Goal: Communication & Community: Answer question/provide support

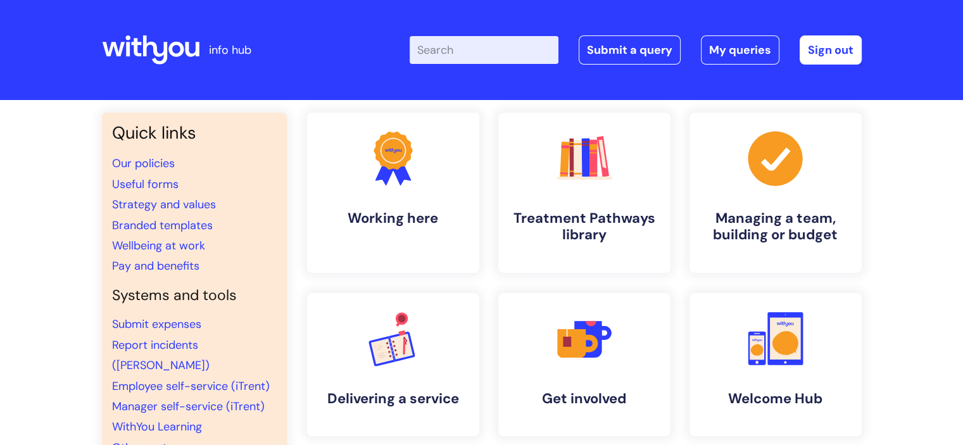
click at [651, 51] on link "Submit a query" at bounding box center [629, 49] width 102 height 29
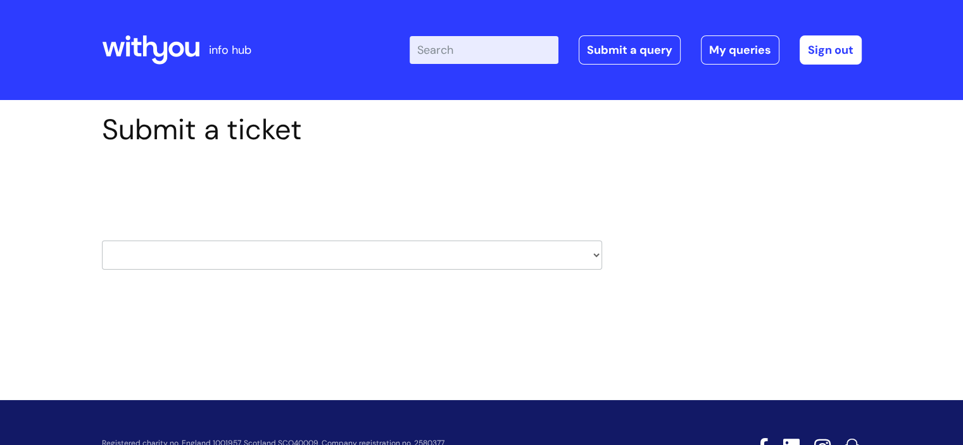
click at [523, 248] on select "HR / People IT and Support Clinical Drug Alerts Finance Accounts Data Support T…" at bounding box center [352, 255] width 500 height 29
select select "data_support_team"
click at [102, 241] on select "HR / People IT and Support Clinical Drug Alerts Finance Accounts Data Support T…" at bounding box center [352, 255] width 500 height 29
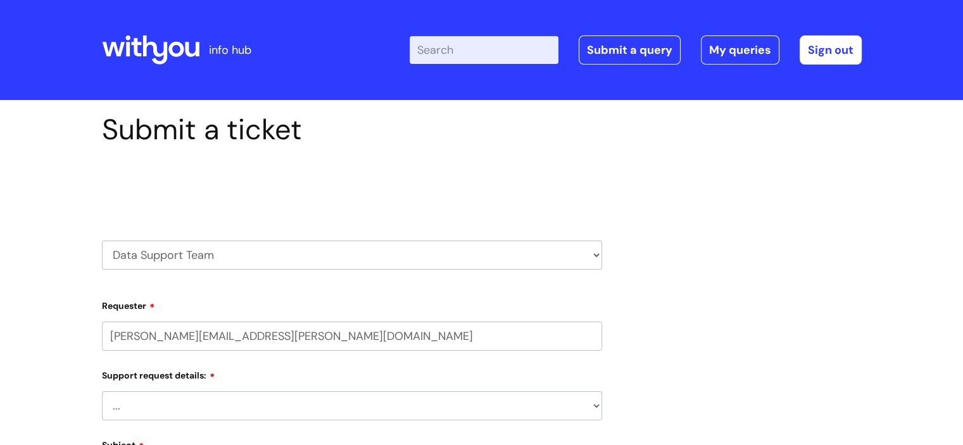
select select "80004286587"
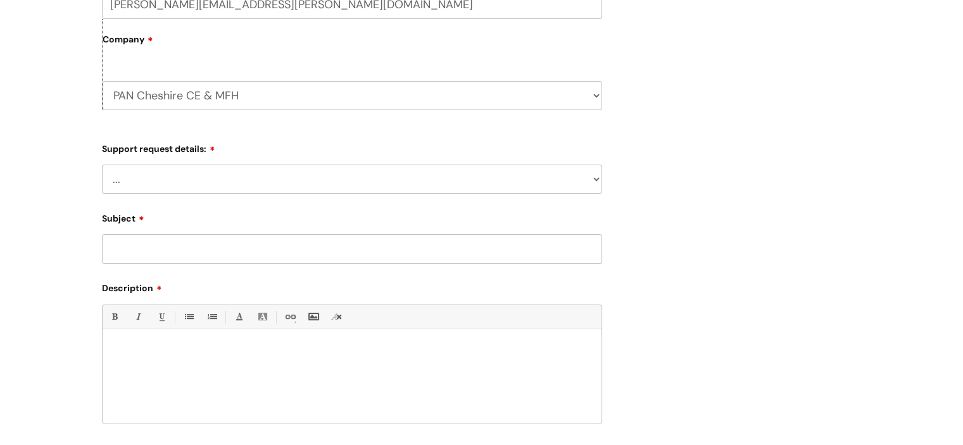
scroll to position [341, 0]
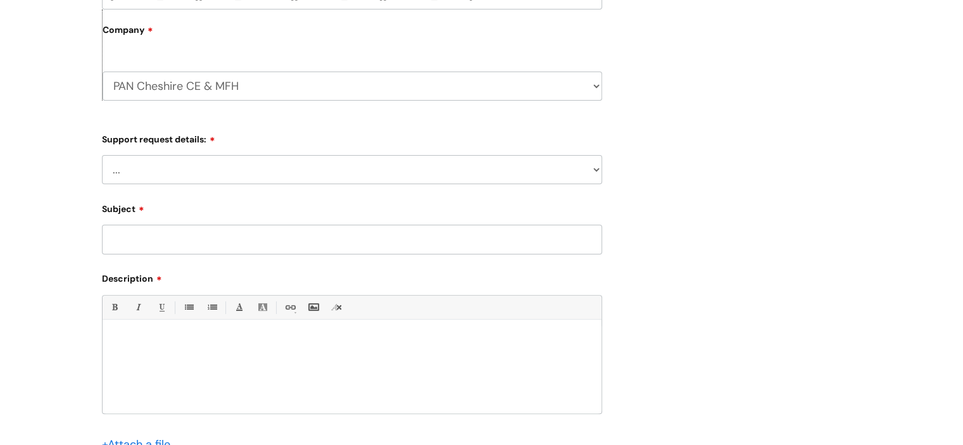
click at [587, 172] on select "... My enquiry relates to Nebula My enquiry relates to Halo My enquiry relates …" at bounding box center [352, 169] width 500 height 29
select select "My enquiry relates to Nebula"
click at [102, 155] on select "... My enquiry relates to Nebula My enquiry relates to Halo My enquiry relates …" at bounding box center [352, 169] width 500 height 29
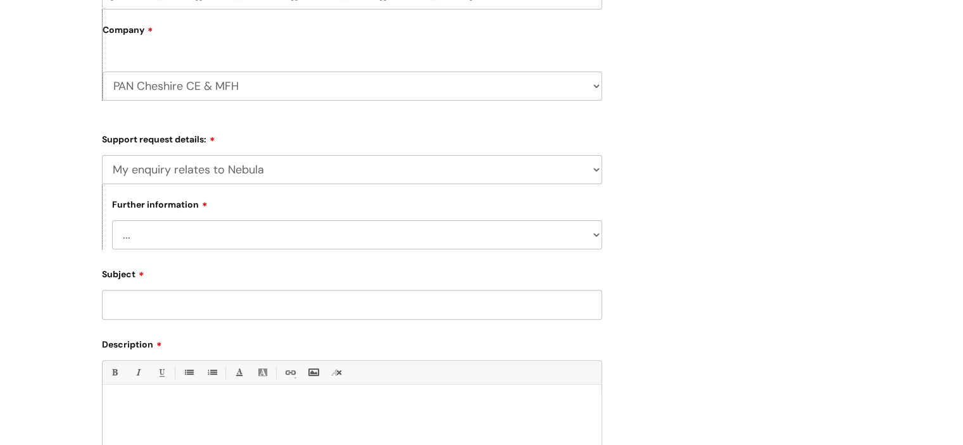
click at [387, 223] on select "... I need to delete an event I've got an issue or have found a fault I have an…" at bounding box center [357, 234] width 490 height 29
select select "I need to delete an event"
click at [112, 220] on select "... I need to delete an event I've got an issue or have found a fault I have an…" at bounding box center [357, 234] width 490 height 29
click at [304, 299] on input "Subject" at bounding box center [352, 304] width 500 height 29
click at [152, 306] on input "MFH Deltion" at bounding box center [352, 304] width 500 height 29
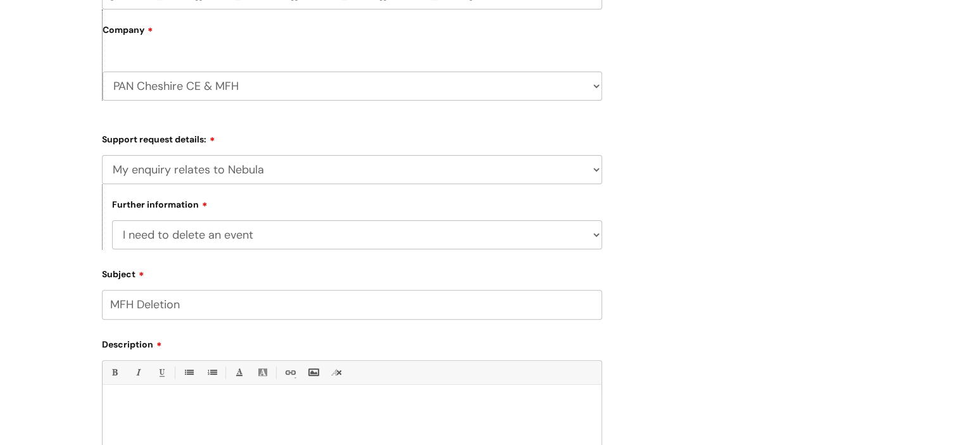
type input "MFH Deletion"
click at [132, 413] on div at bounding box center [352, 434] width 499 height 87
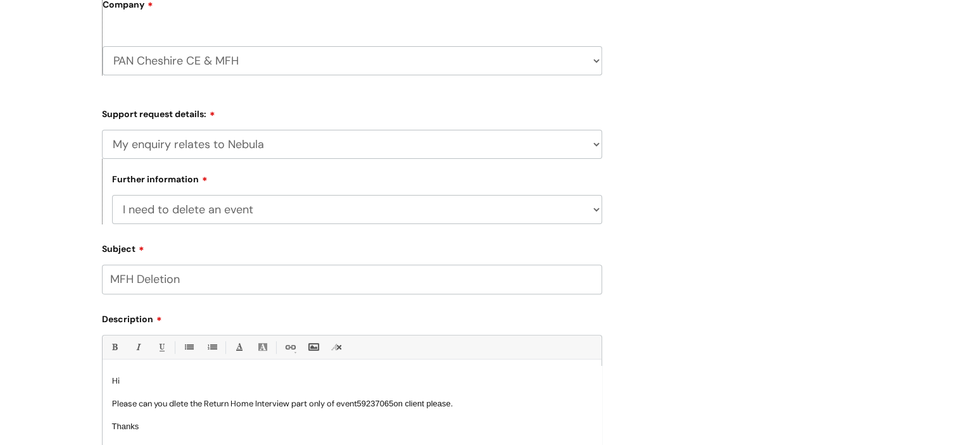
scroll to position [375, 0]
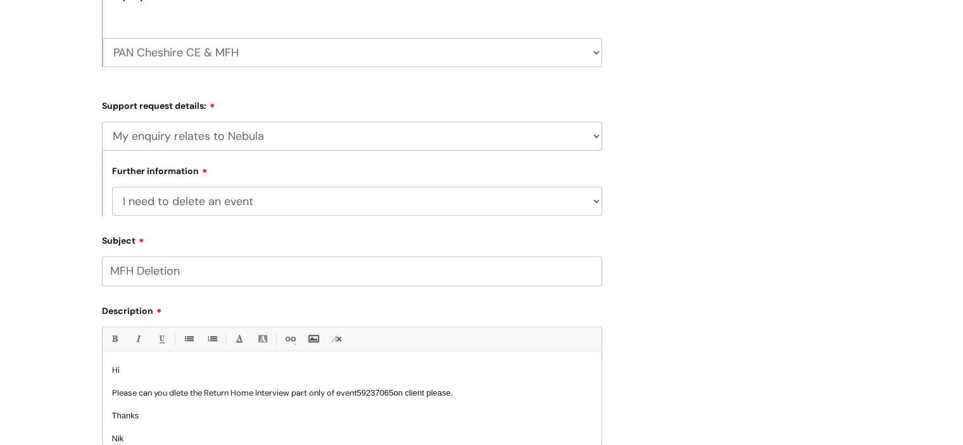
click at [175, 394] on p "Please can you dlete the Return Home Interview part only of event 59237065on cl…" at bounding box center [352, 392] width 480 height 11
click at [501, 394] on p "Please can you delete the Return Home Interview part only of event 59237065on c…" at bounding box center [352, 392] width 480 height 11
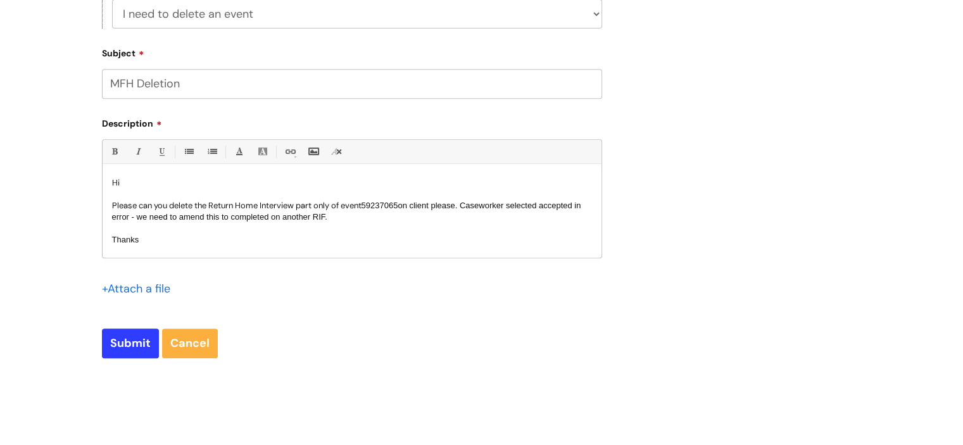
scroll to position [565, 0]
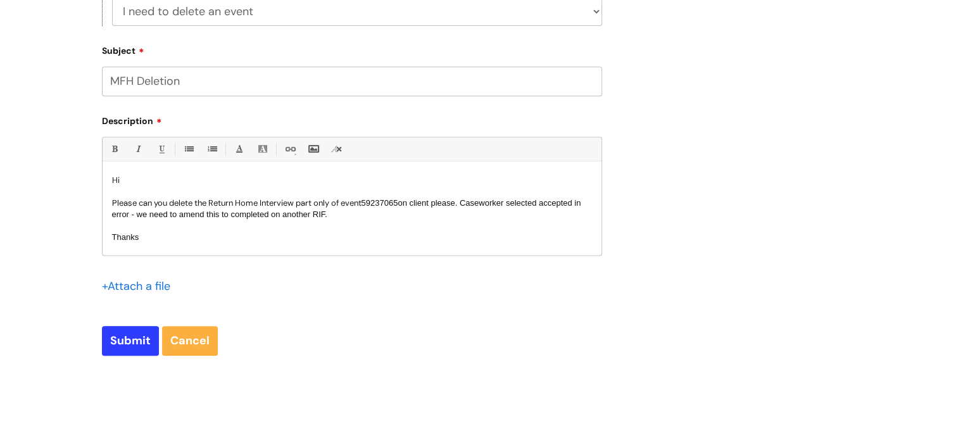
click at [437, 205] on span "59237065on client please. Caseworker selected accepted in error - we need to am…" at bounding box center [346, 208] width 469 height 21
click at [130, 341] on input "Submit" at bounding box center [130, 340] width 57 height 29
type input "Please Wait..."
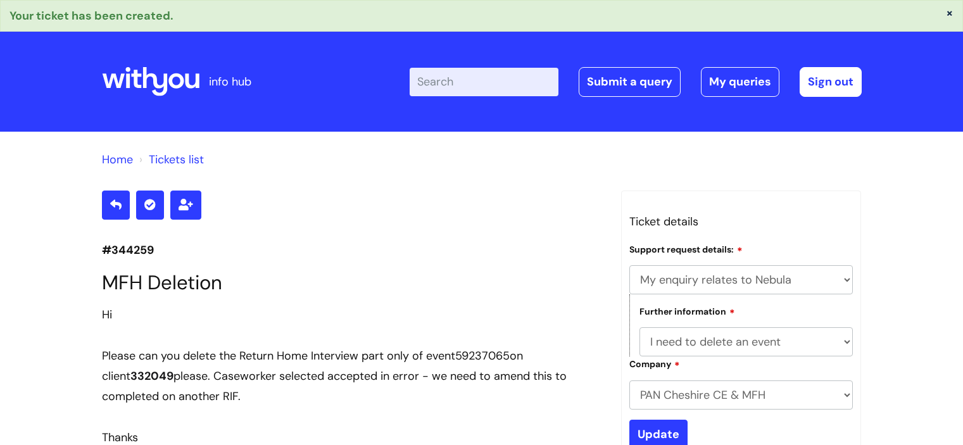
select select "My enquiry relates to Nebula"
select select "I need to delete an event"
